Goal: Information Seeking & Learning: Learn about a topic

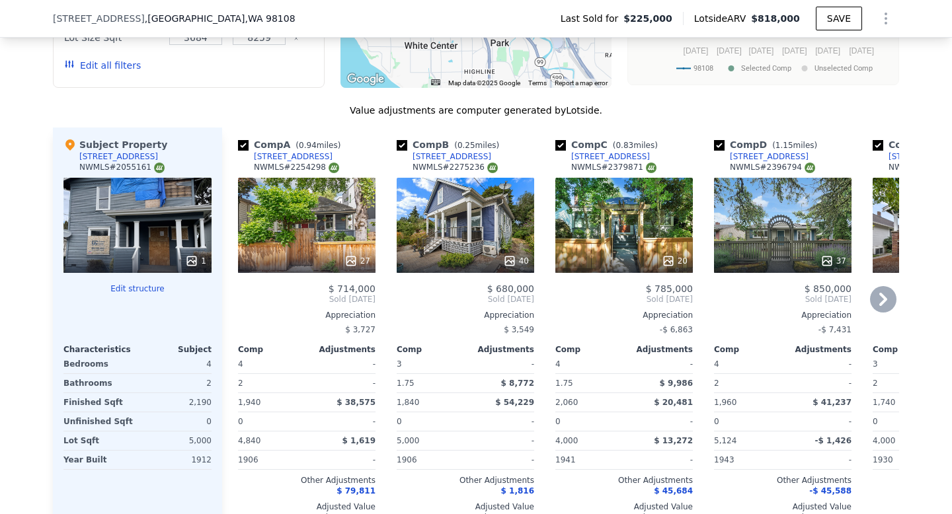
scroll to position [1337, 0]
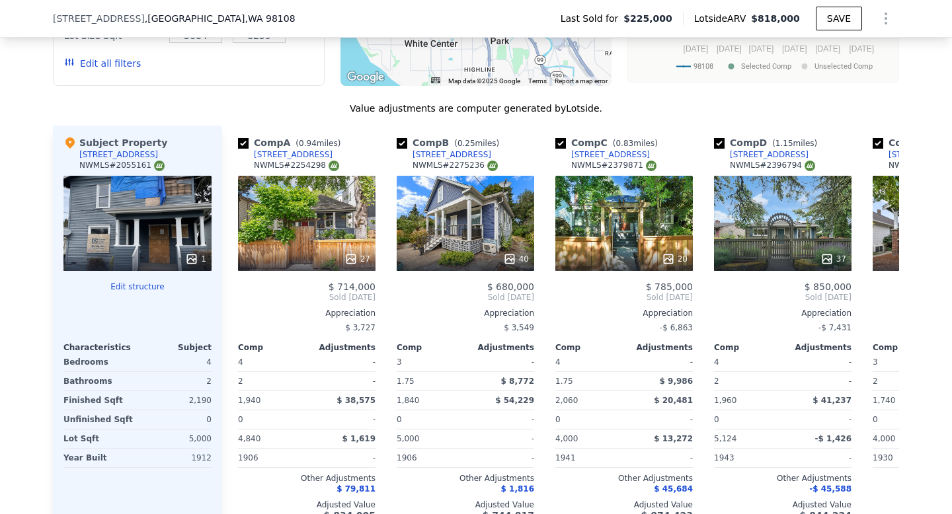
click at [148, 235] on div "1" at bounding box center [137, 223] width 148 height 95
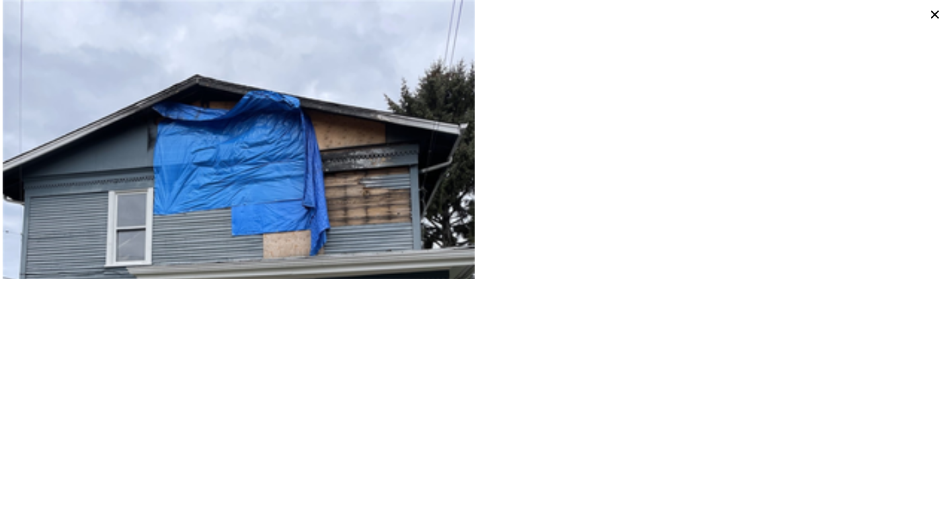
click at [300, 211] on img at bounding box center [239, 314] width 472 height 628
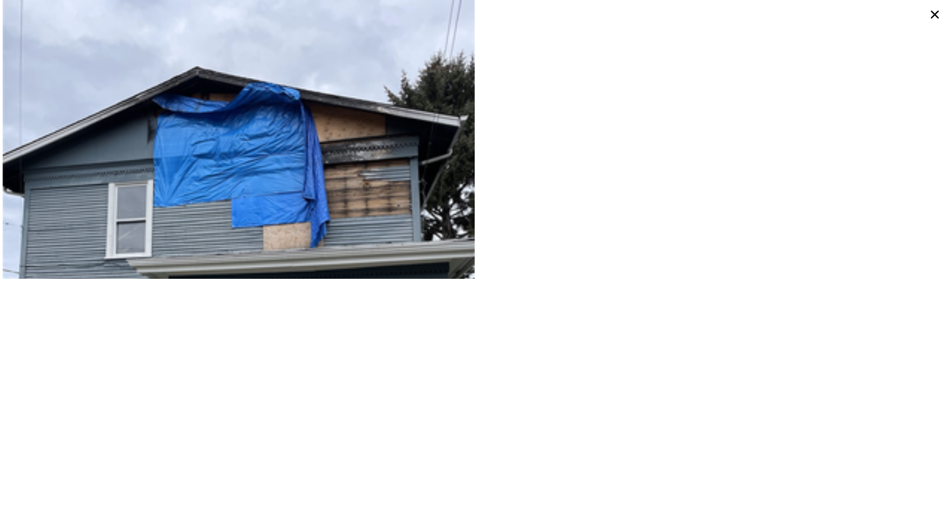
scroll to position [0, 0]
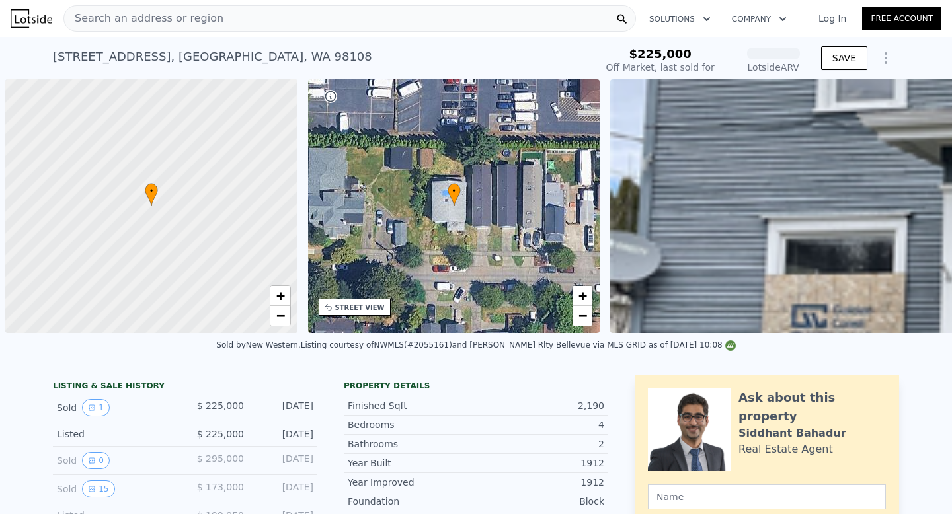
scroll to position [0, 5]
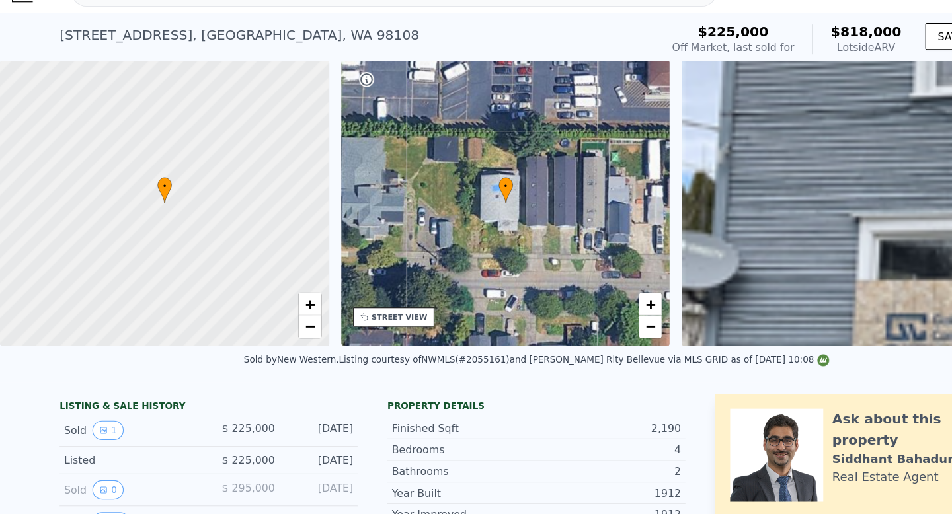
click at [368, 307] on div "STREET VIEW" at bounding box center [355, 308] width 50 height 10
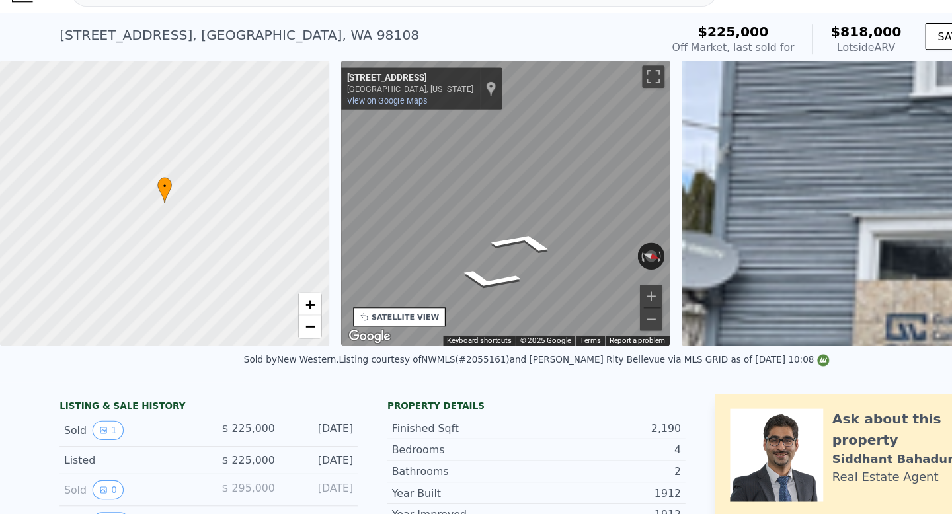
click at [636, 179] on div "• + − • + − STREET VIEW ← Move left → Move right ↑ Move up ↓ Move down + Zoom i…" at bounding box center [476, 206] width 952 height 254
click at [629, 186] on div "• + − • + − STREET VIEW ← Move left → Move right ↑ Move up ↓ Move down + Zoom i…" at bounding box center [476, 206] width 952 height 254
click at [612, 184] on div "• + − • + − STREET VIEW ← Move left → Move right ↑ Move up ↓ Move down + Zoom i…" at bounding box center [476, 206] width 952 height 254
click at [676, 166] on div "• + − • + − STREET VIEW ← Move left → Move right ↑ Move up ↓ Move down + Zoom i…" at bounding box center [476, 206] width 952 height 254
click at [694, 170] on div "• + − • + − STREET VIEW ← Move left → Move right ↑ Move up ↓ Move down + Zoom i…" at bounding box center [476, 206] width 952 height 254
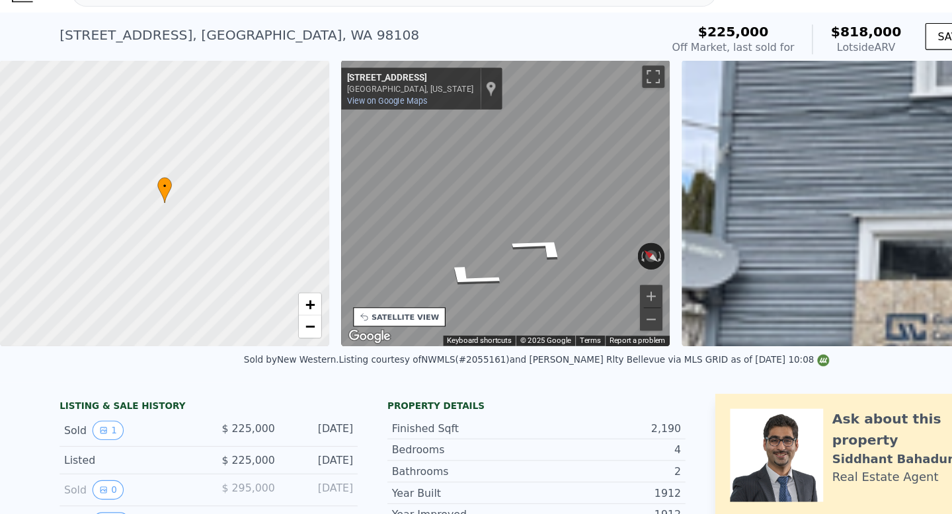
click at [720, 180] on div "• + − • + − STREET VIEW ← Move left → Move right ↑ Move up ↓ Move down + Zoom i…" at bounding box center [476, 206] width 952 height 254
click at [646, 176] on div "• + − • + − STREET VIEW ← Move left → Move right ↑ Move up ↓ Move down + Zoom i…" at bounding box center [476, 206] width 952 height 254
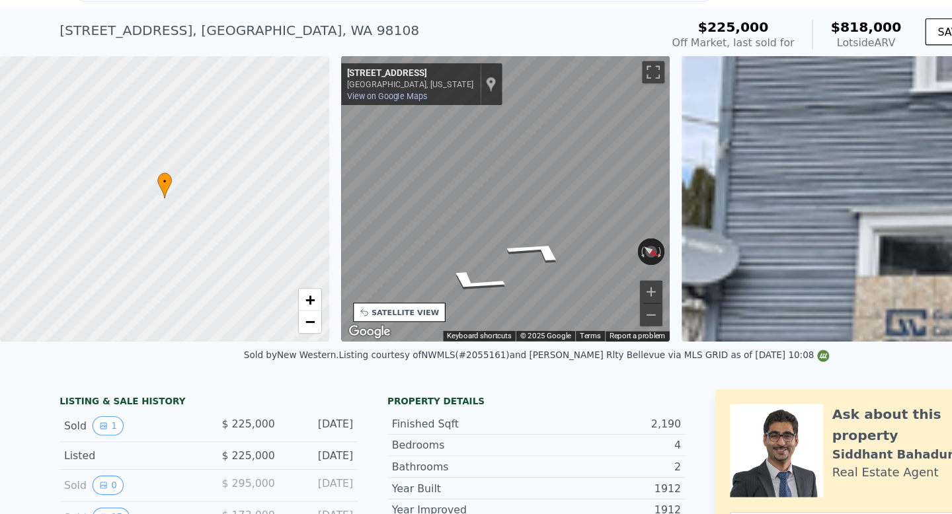
scroll to position [0, 0]
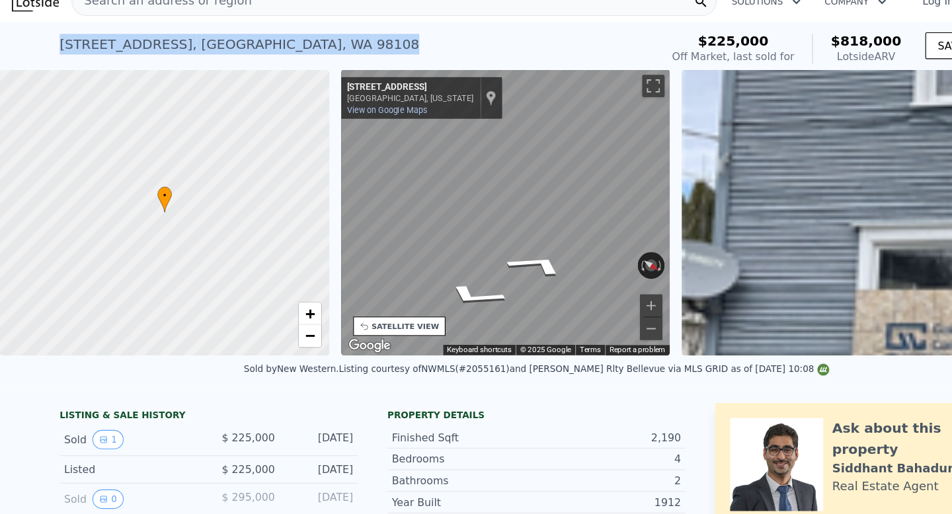
drag, startPoint x: 53, startPoint y: 56, endPoint x: 261, endPoint y: 64, distance: 208.3
click at [261, 65] on div "[STREET_ADDRESS] Sold [DATE] for $225k (~ARV $818k )" at bounding box center [316, 60] width 527 height 37
copy div "[STREET_ADDRESS]"
